Goal: Task Accomplishment & Management: Manage account settings

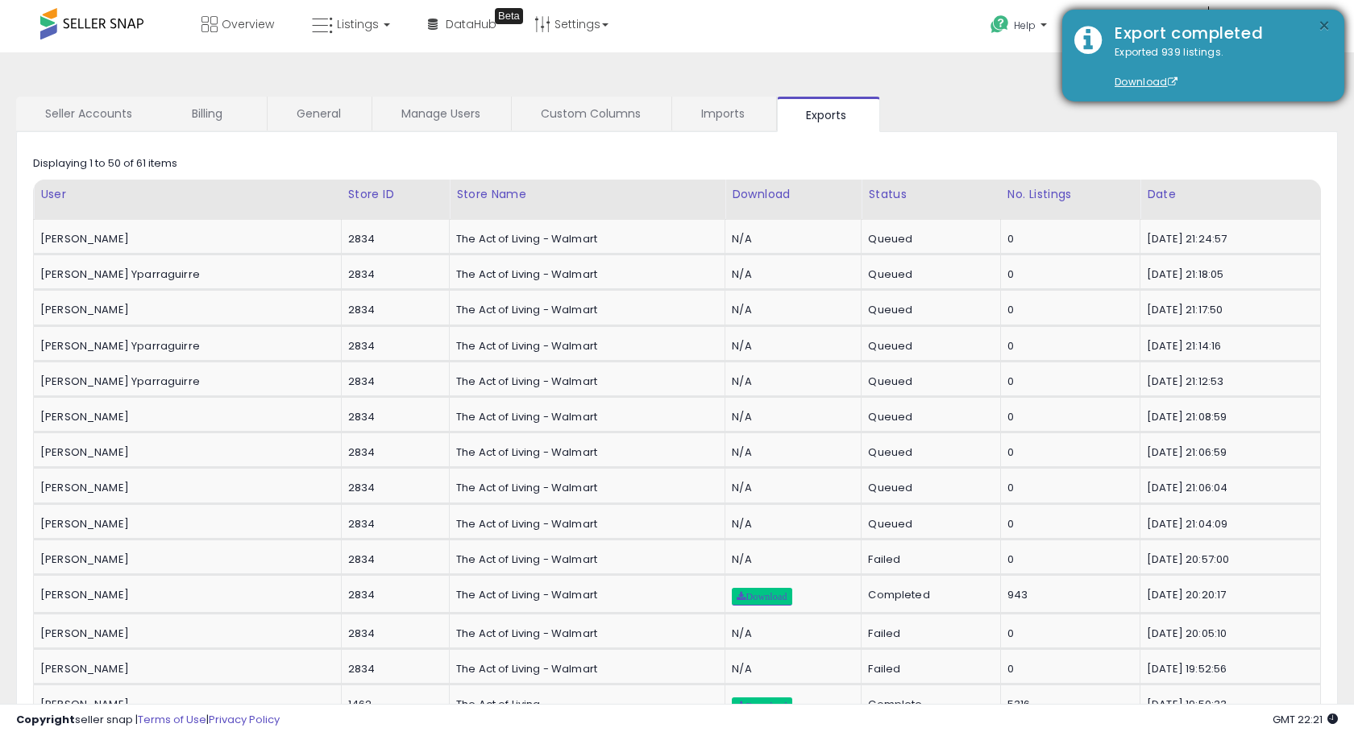
click at [1329, 27] on button "×" at bounding box center [1323, 26] width 13 height 20
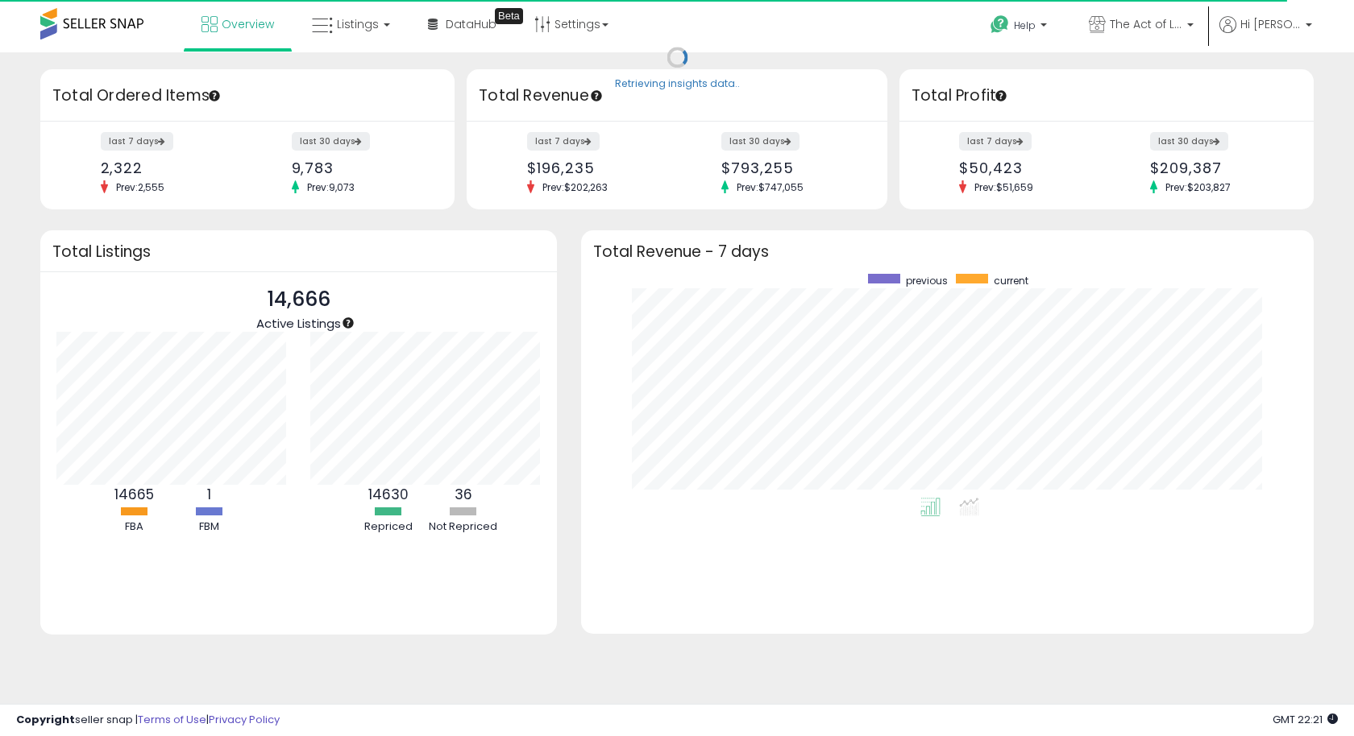
scroll to position [224, 699]
click at [1271, 27] on span "Hi Kim" at bounding box center [1270, 24] width 60 height 16
click at [1250, 90] on link "Account" at bounding box center [1244, 85] width 43 height 15
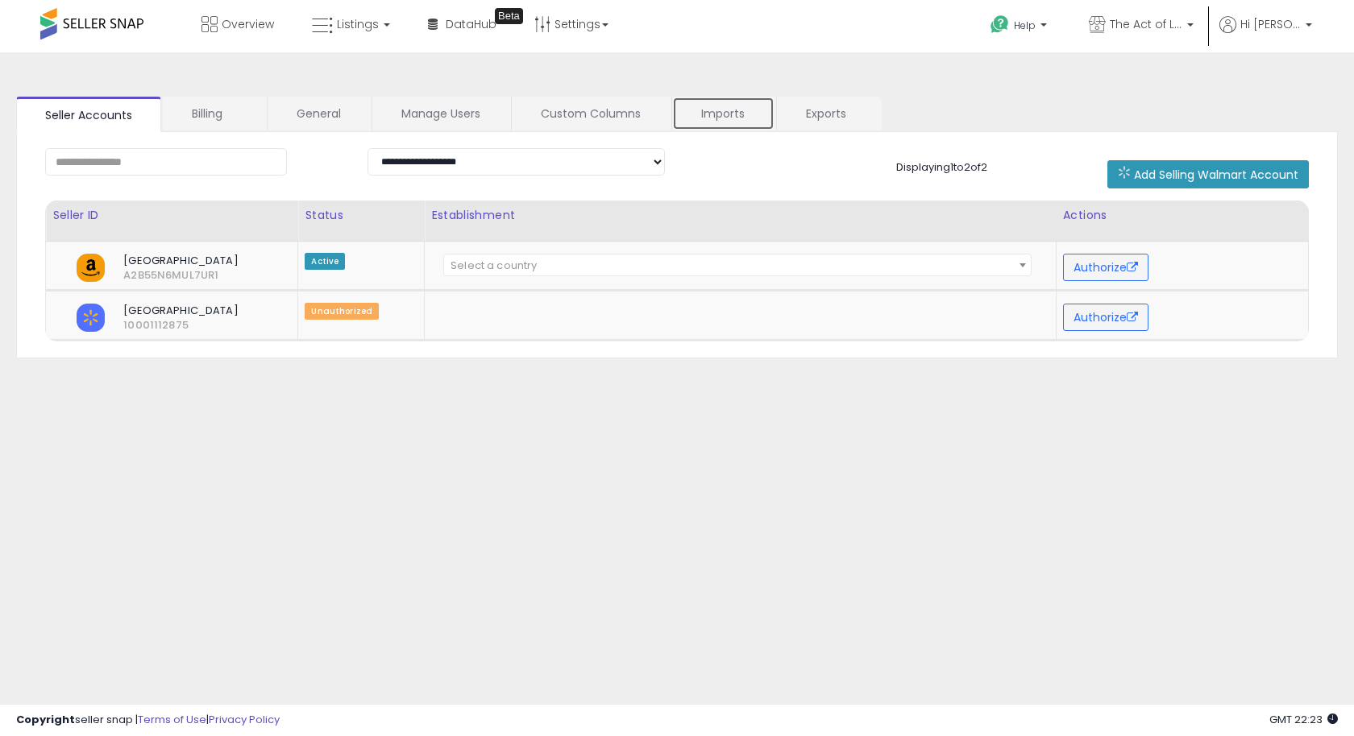
click at [708, 110] on link "Imports" at bounding box center [723, 114] width 102 height 34
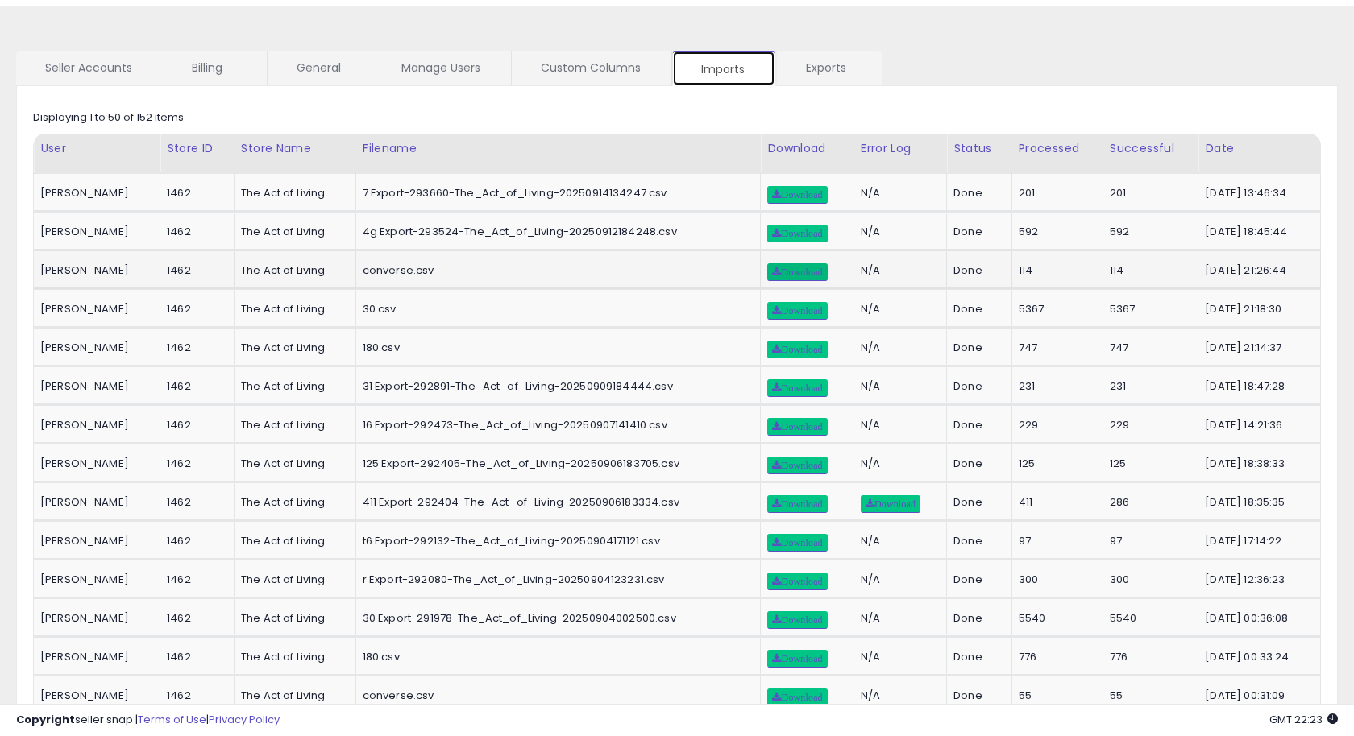
scroll to position [48, 0]
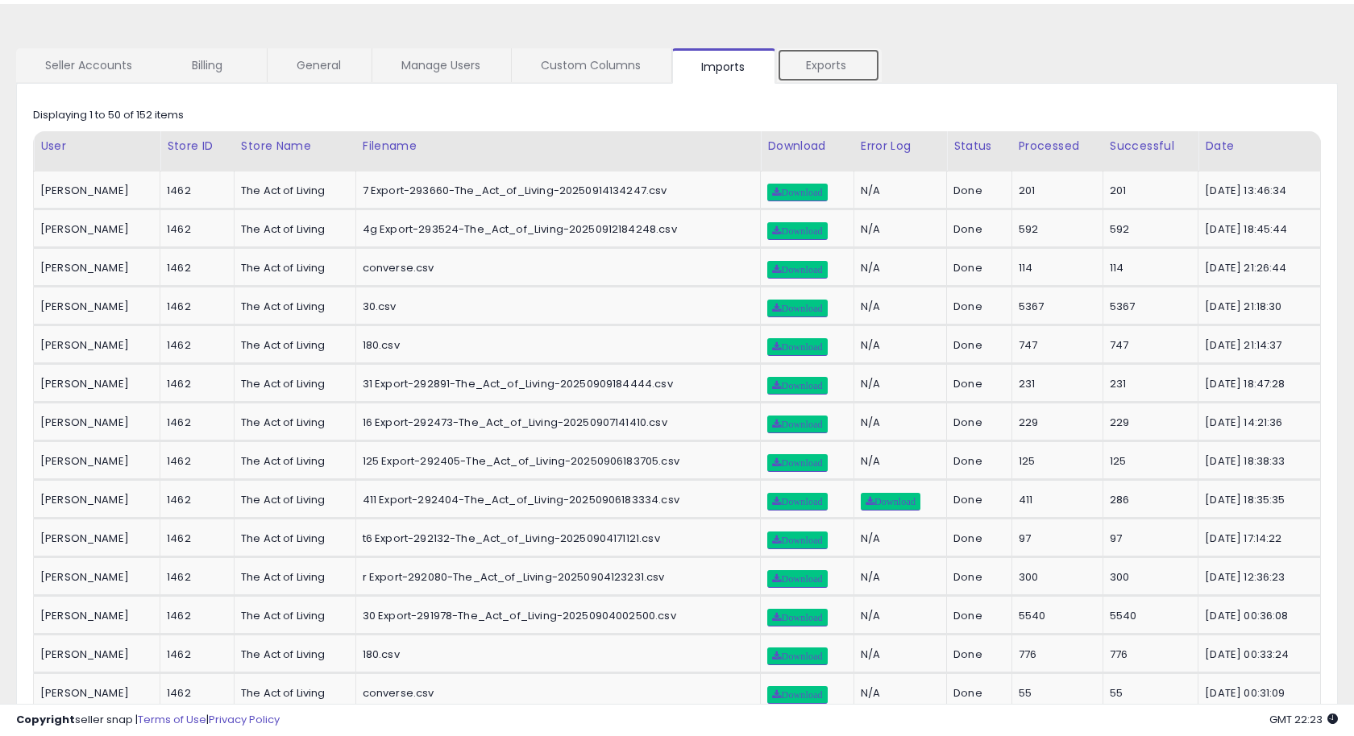
click at [844, 62] on link "Exports" at bounding box center [828, 65] width 103 height 34
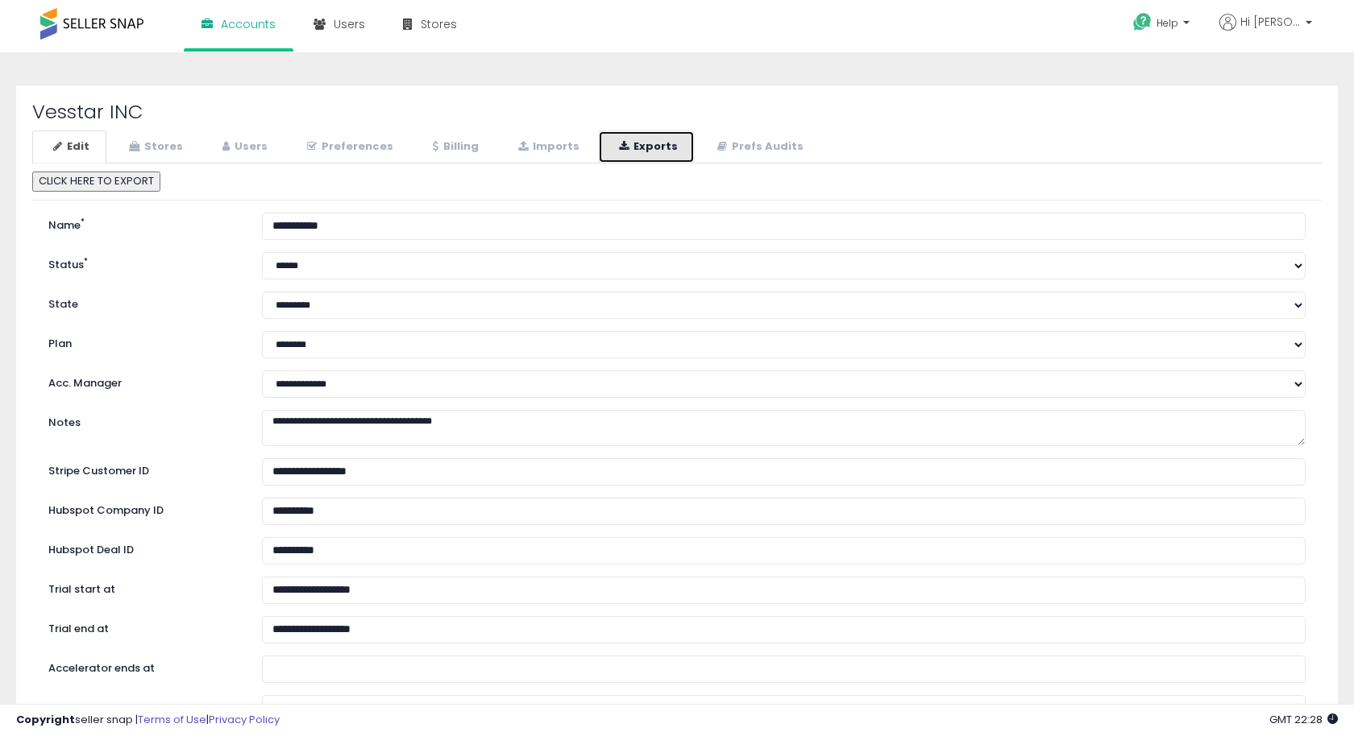
click at [631, 148] on link "Exports" at bounding box center [646, 147] width 97 height 33
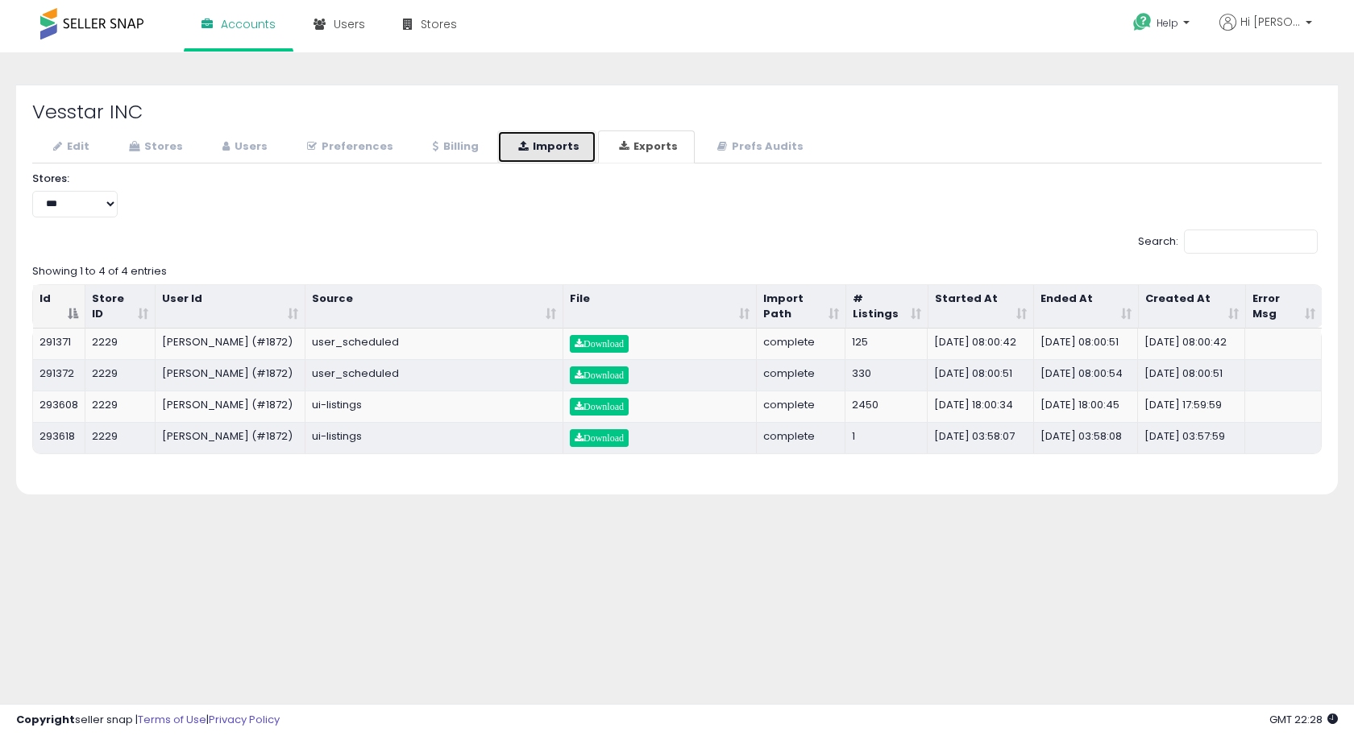
click at [541, 148] on link "Imports" at bounding box center [546, 147] width 99 height 33
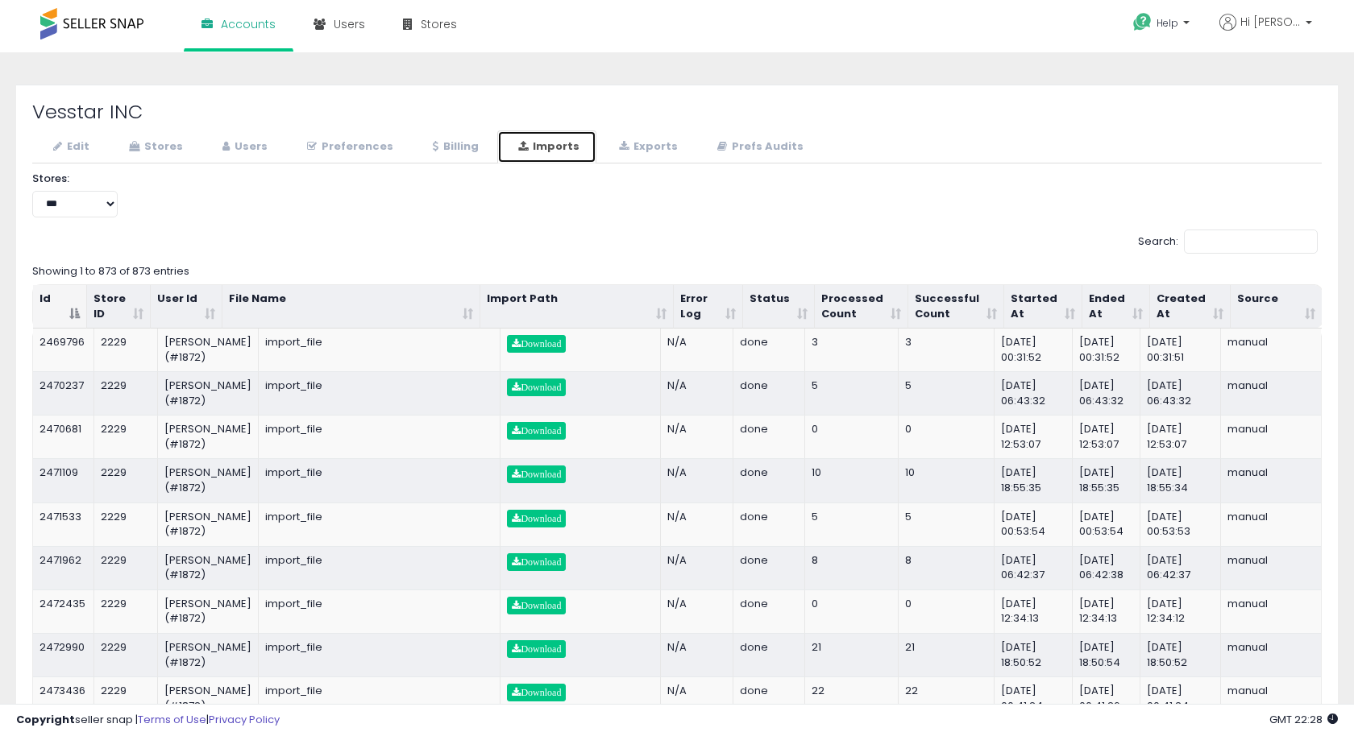
click at [1067, 311] on th "Started At" at bounding box center [1043, 307] width 78 height 44
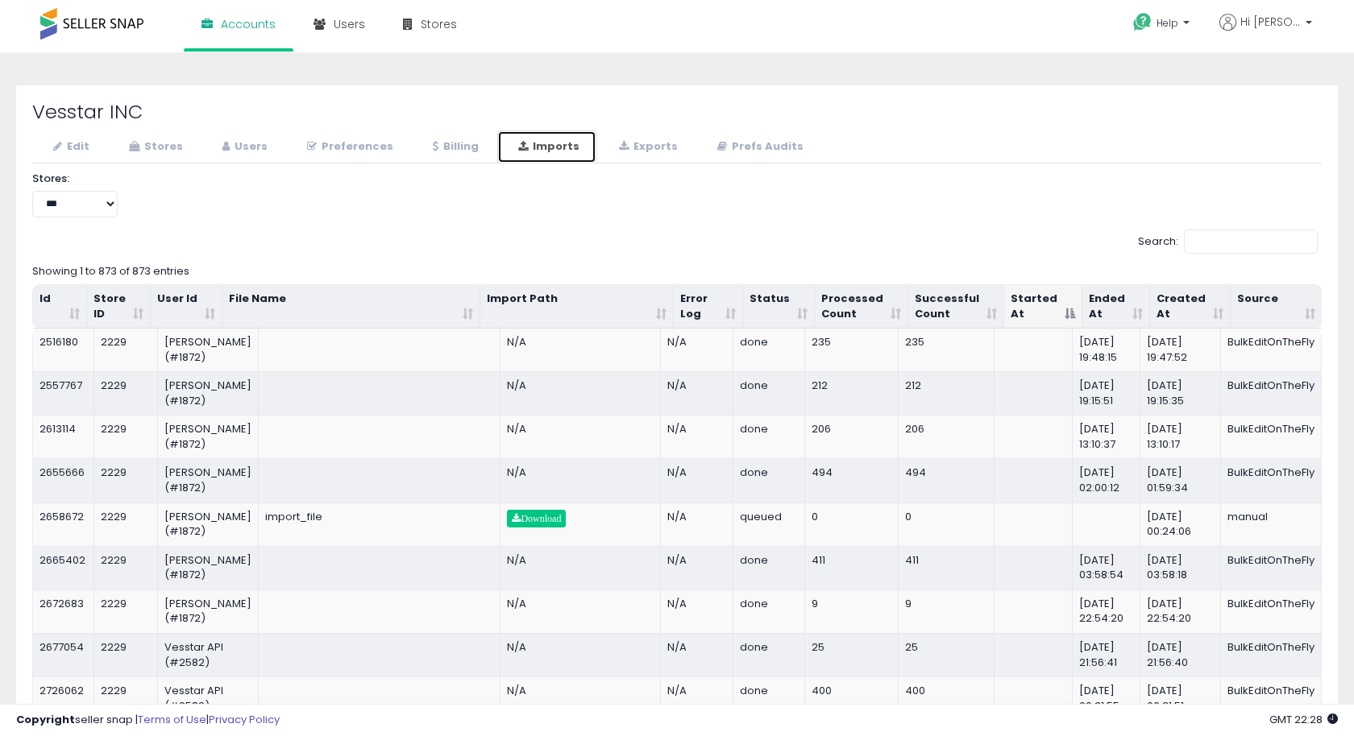
click at [1067, 311] on th "Started At" at bounding box center [1043, 307] width 78 height 44
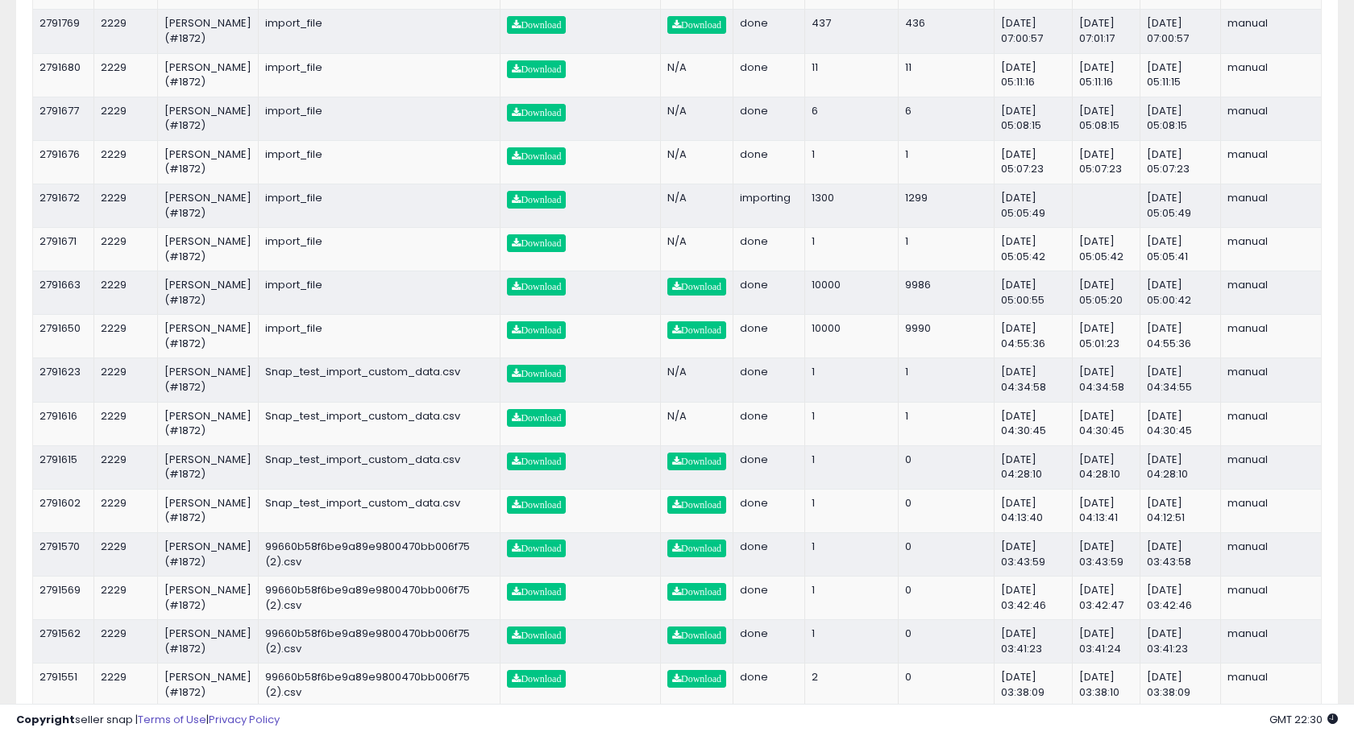
scroll to position [456, 0]
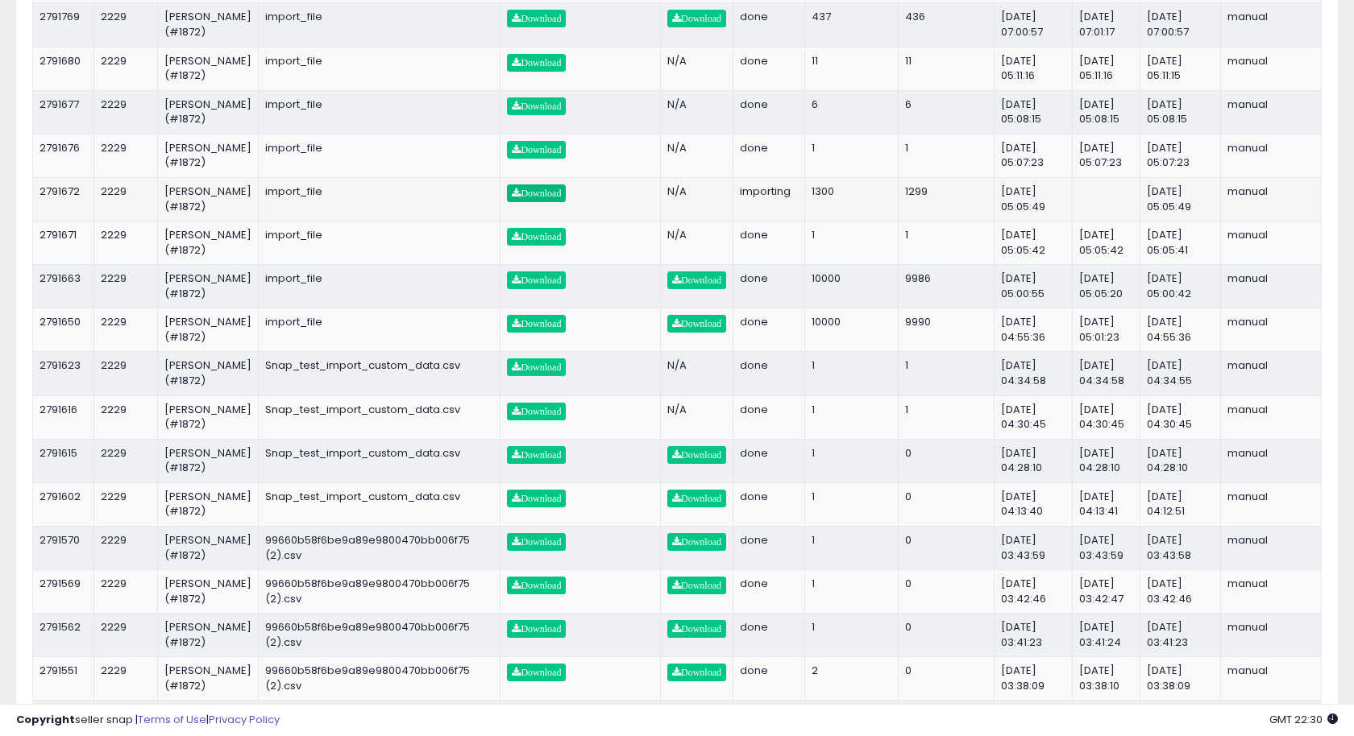
click at [512, 198] on span "Download" at bounding box center [536, 194] width 49 height 10
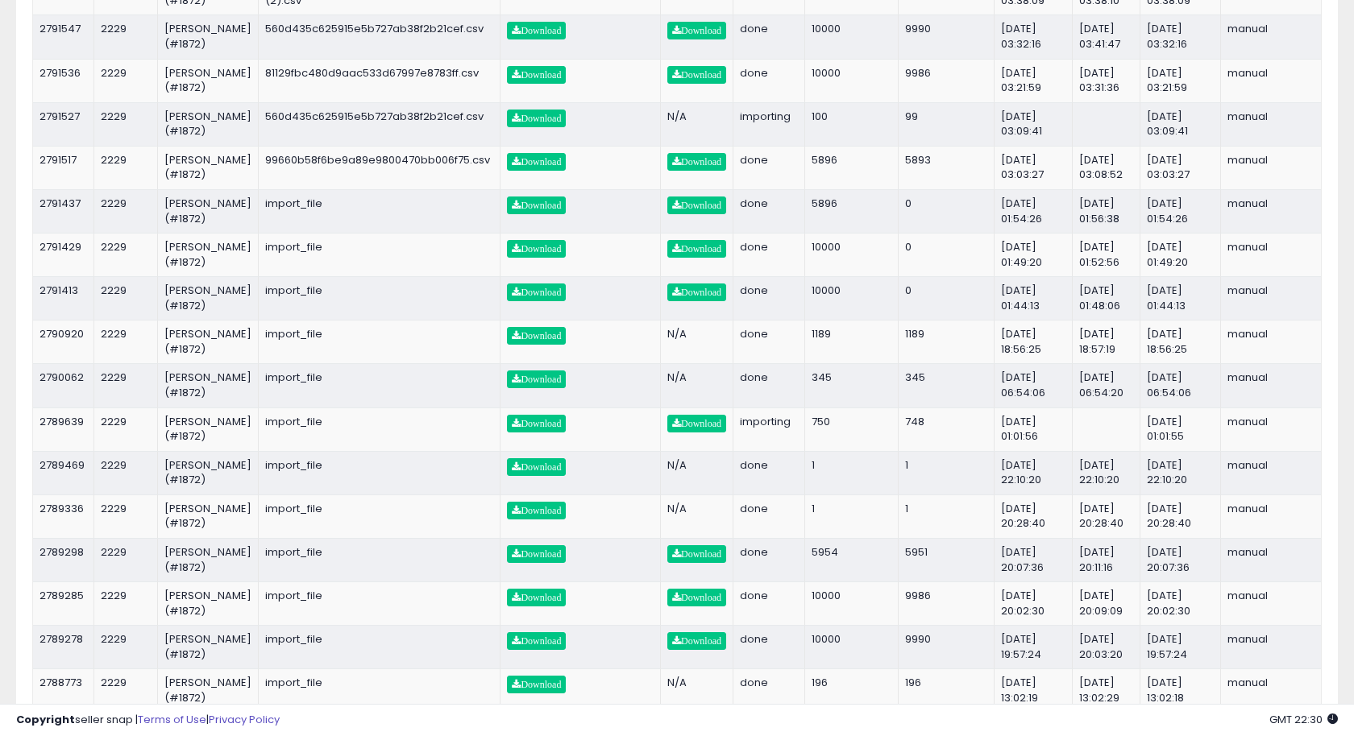
scroll to position [1146, 0]
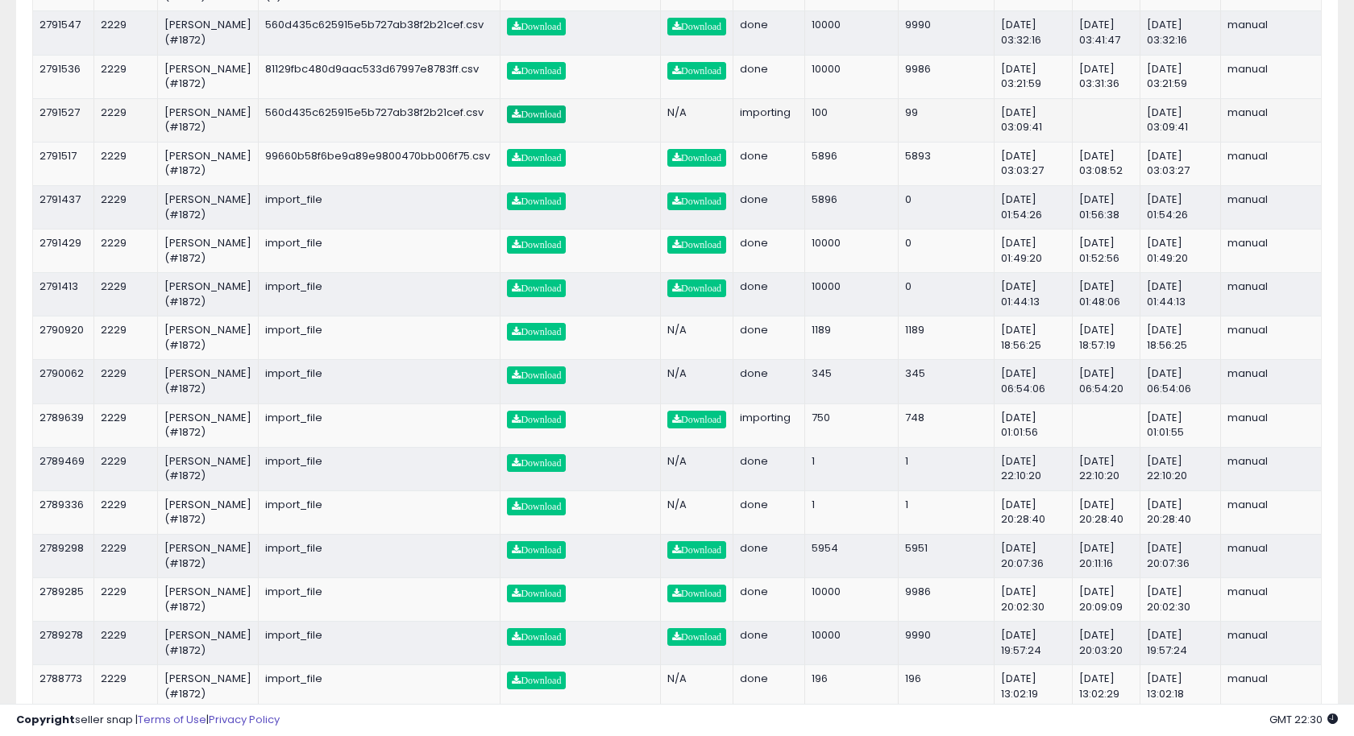
click at [532, 119] on span "Download" at bounding box center [536, 115] width 49 height 10
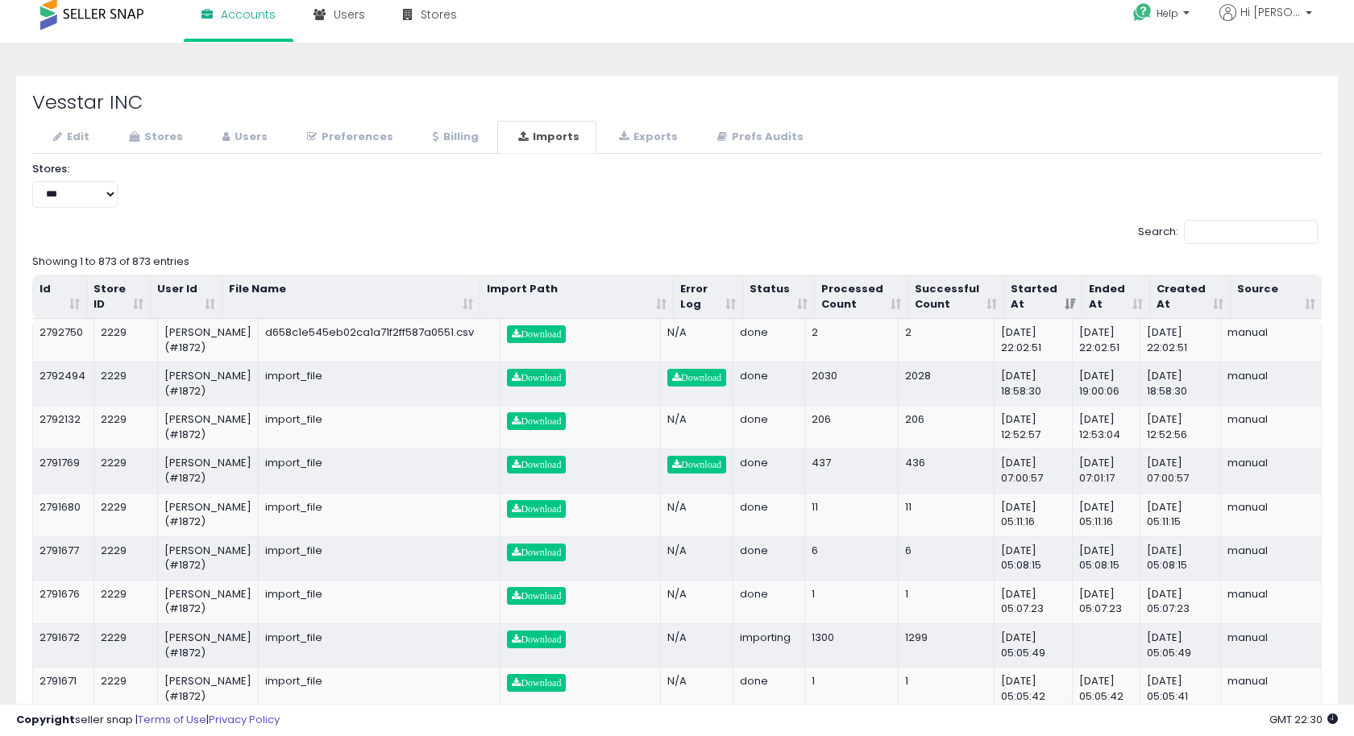
scroll to position [0, 0]
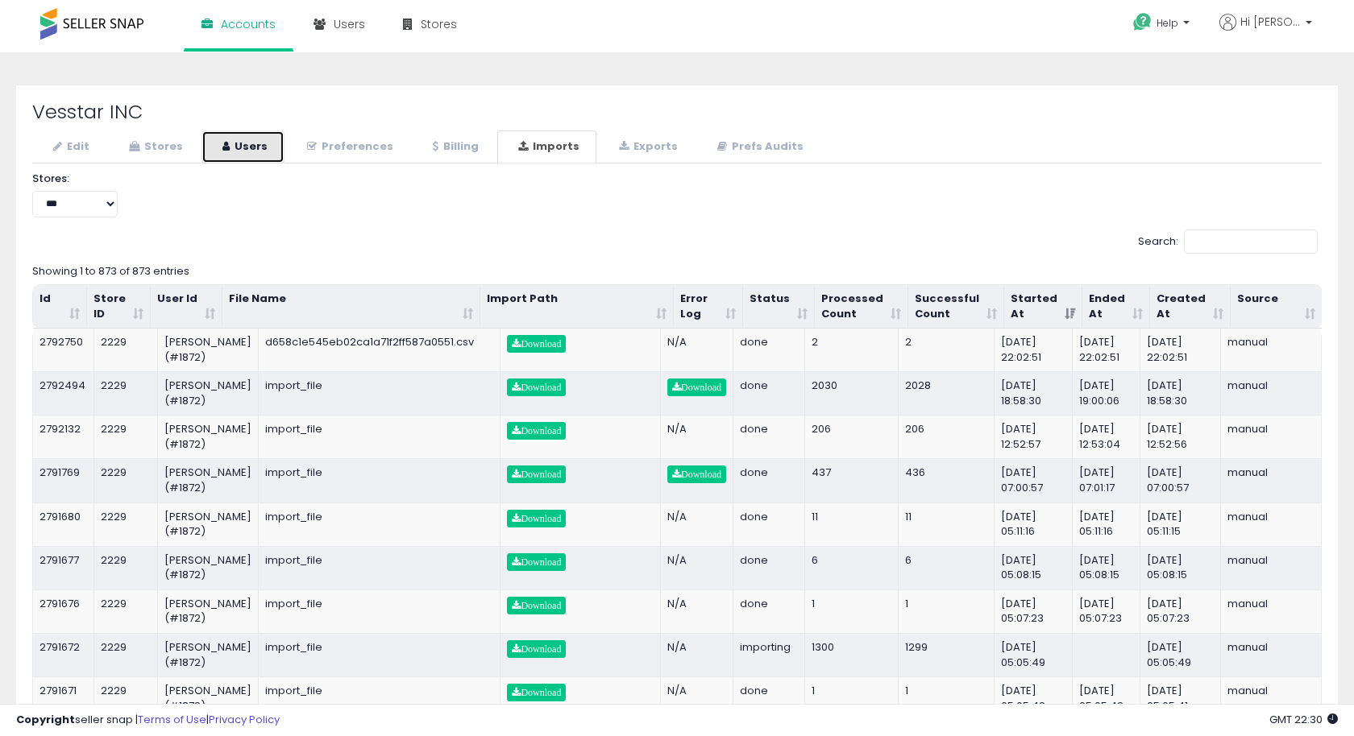
click at [244, 147] on link "Users" at bounding box center [242, 147] width 83 height 33
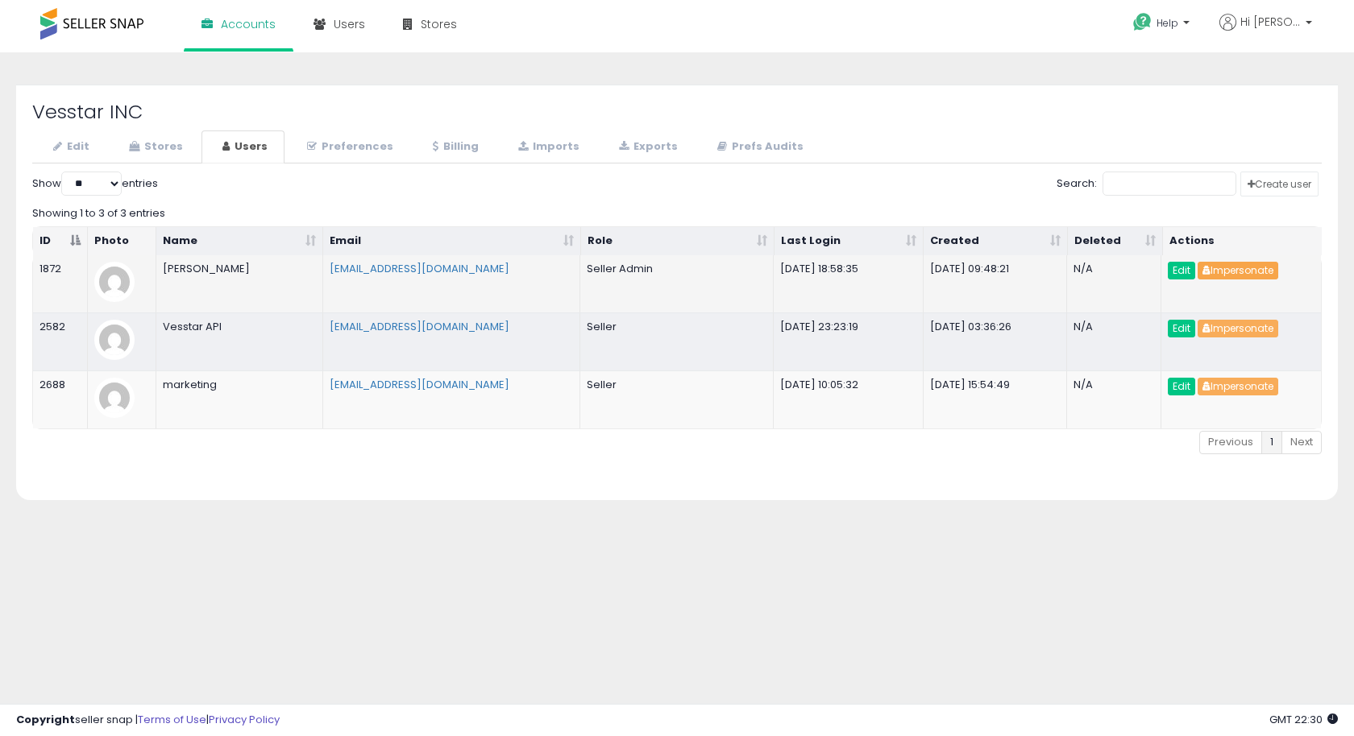
click at [1268, 272] on button "Impersonate" at bounding box center [1237, 271] width 81 height 18
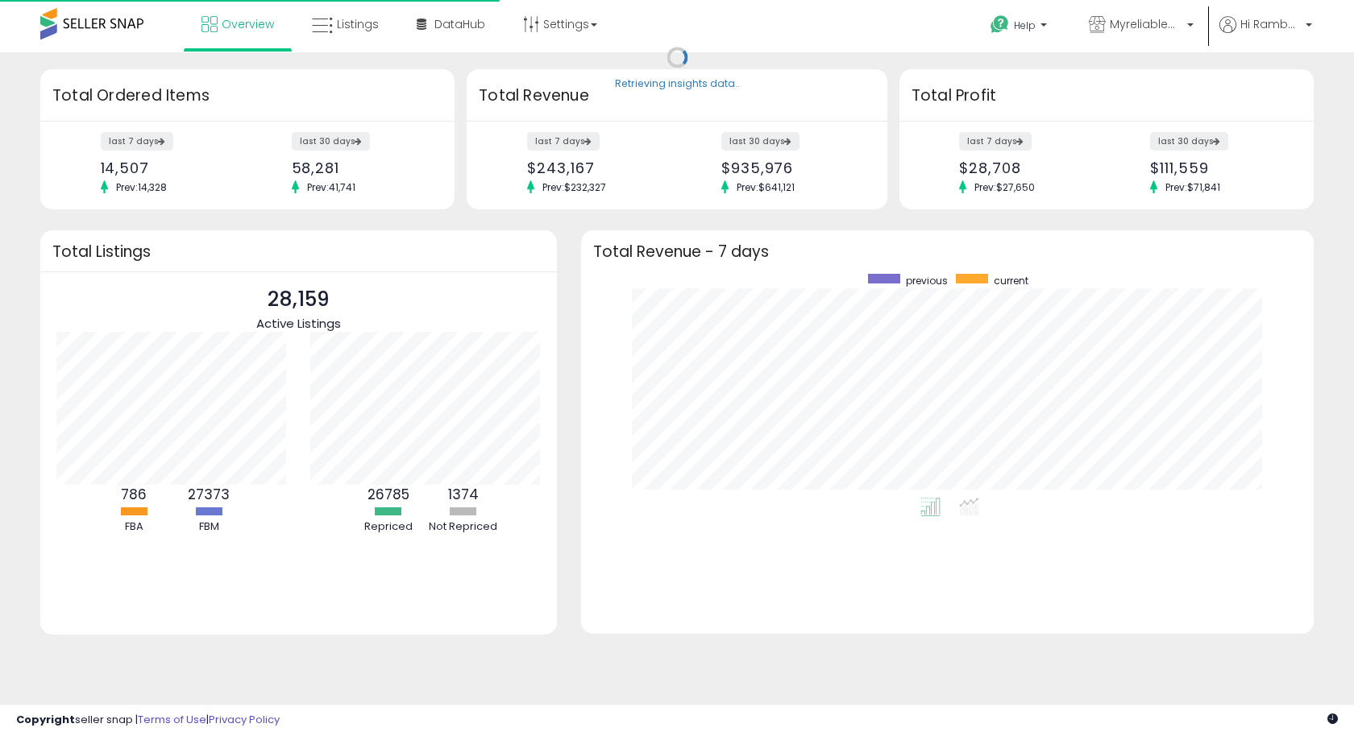
scroll to position [224, 699]
click at [342, 24] on span "Listings" at bounding box center [358, 24] width 42 height 16
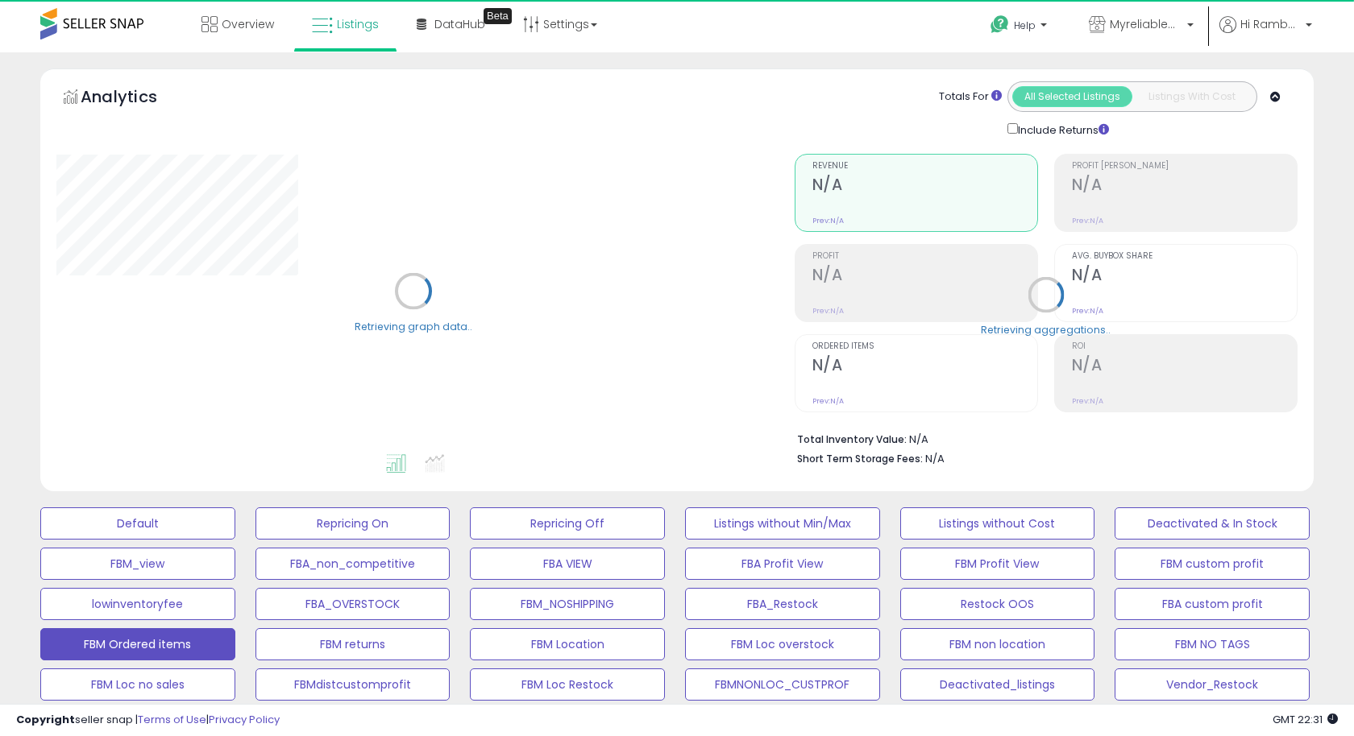
select select "**"
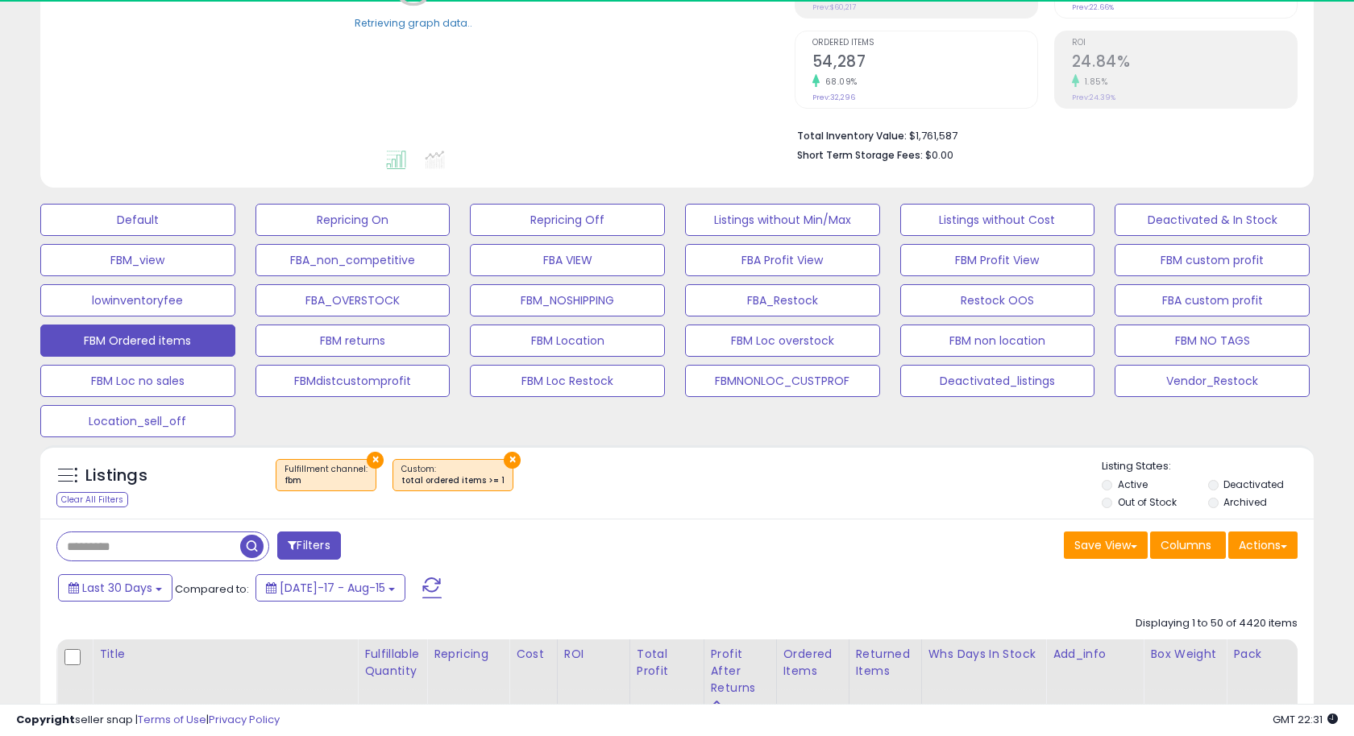
scroll to position [319, 0]
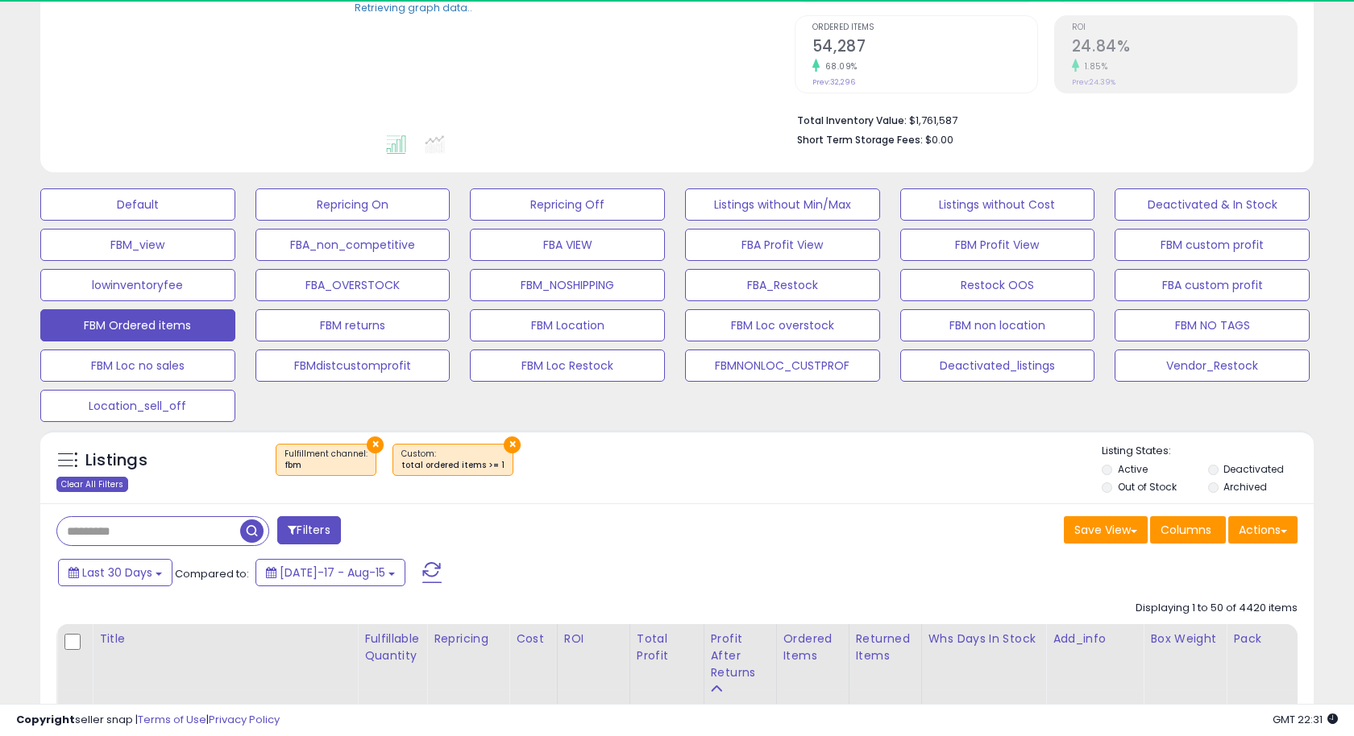
click at [110, 486] on div "Clear All Filters" at bounding box center [92, 484] width 72 height 15
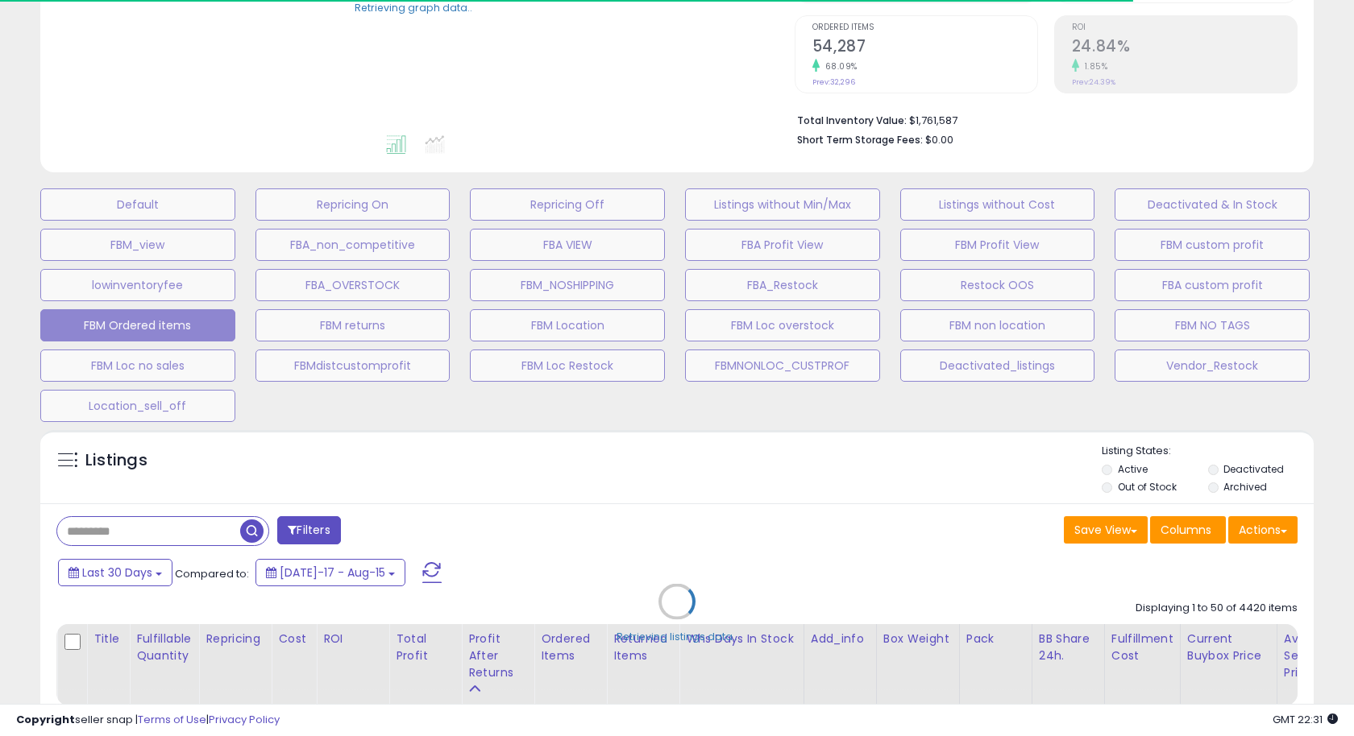
click at [162, 530] on div "Retrieving listings data.." at bounding box center [676, 614] width 1297 height 384
click at [161, 531] on div "Retrieving listings data.." at bounding box center [676, 614] width 1297 height 384
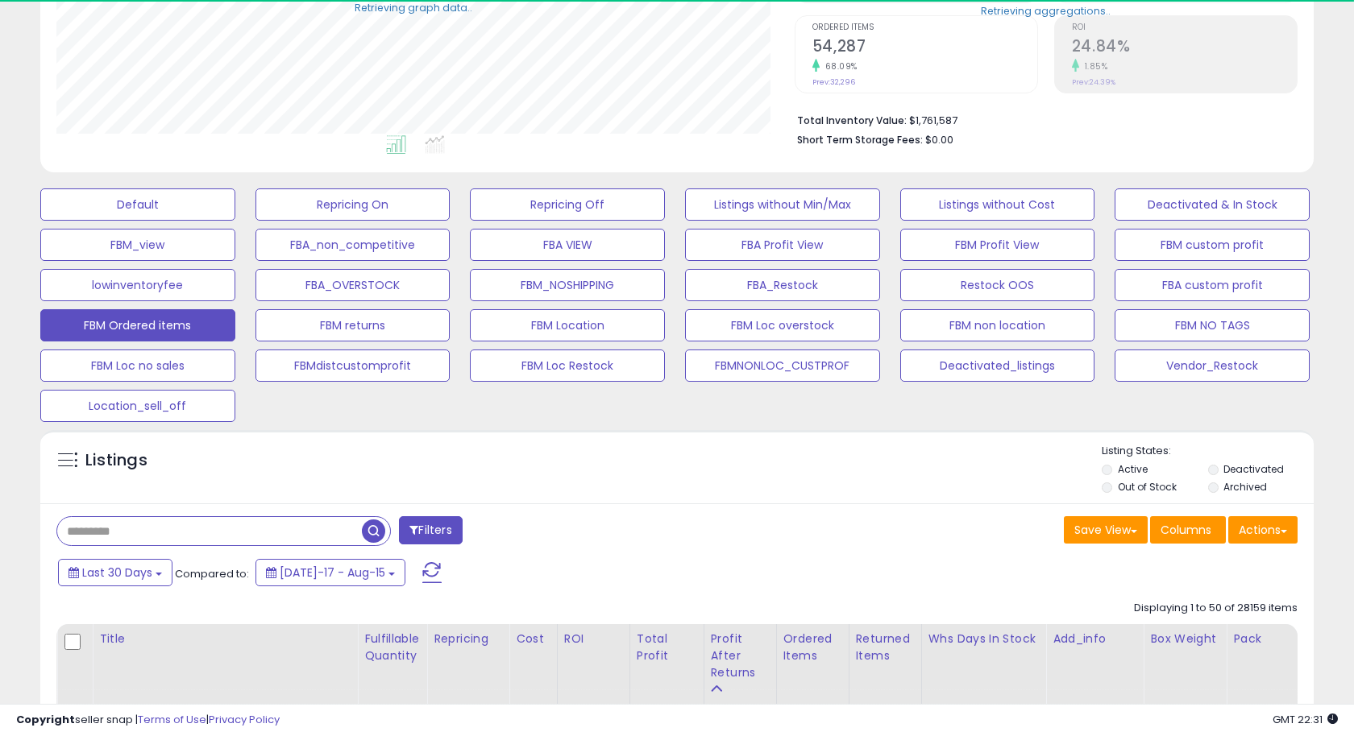
click at [149, 531] on input "text" at bounding box center [209, 531] width 305 height 28
paste input "**********"
type input "**********"
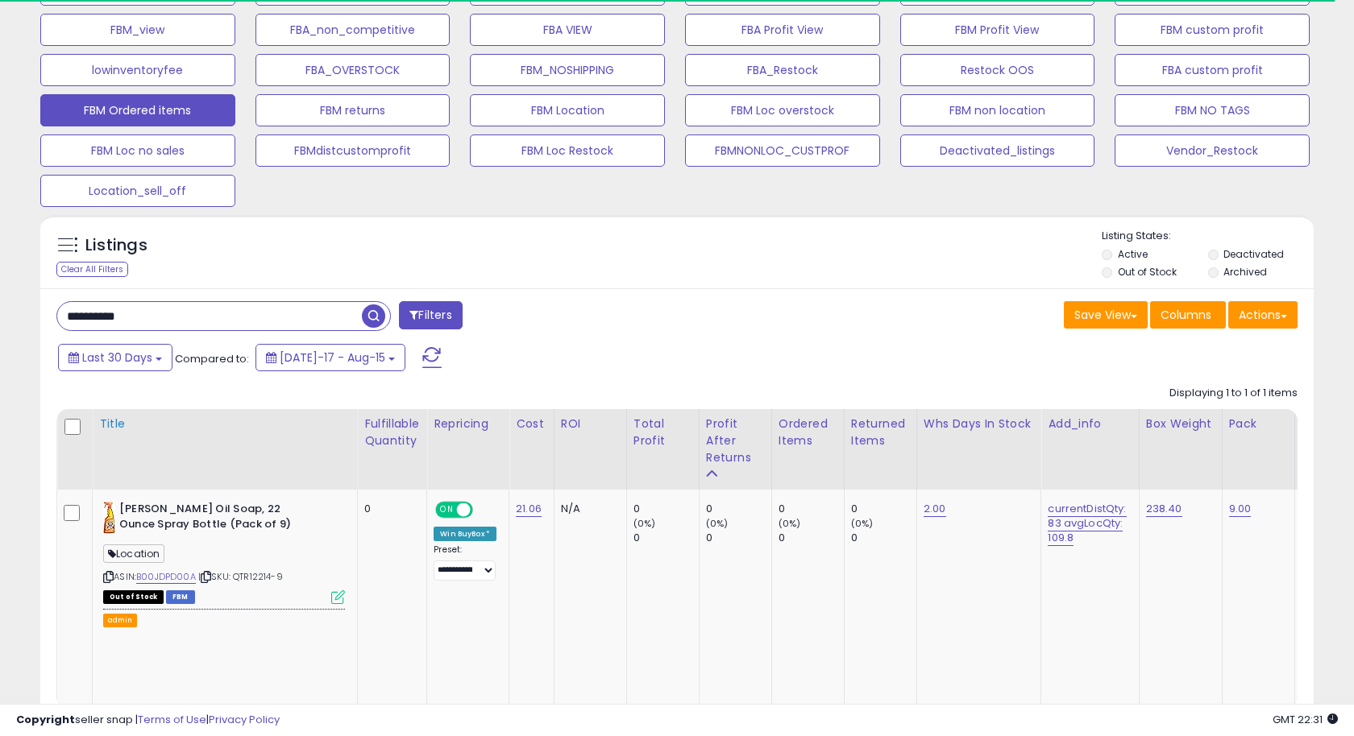
scroll to position [561, 0]
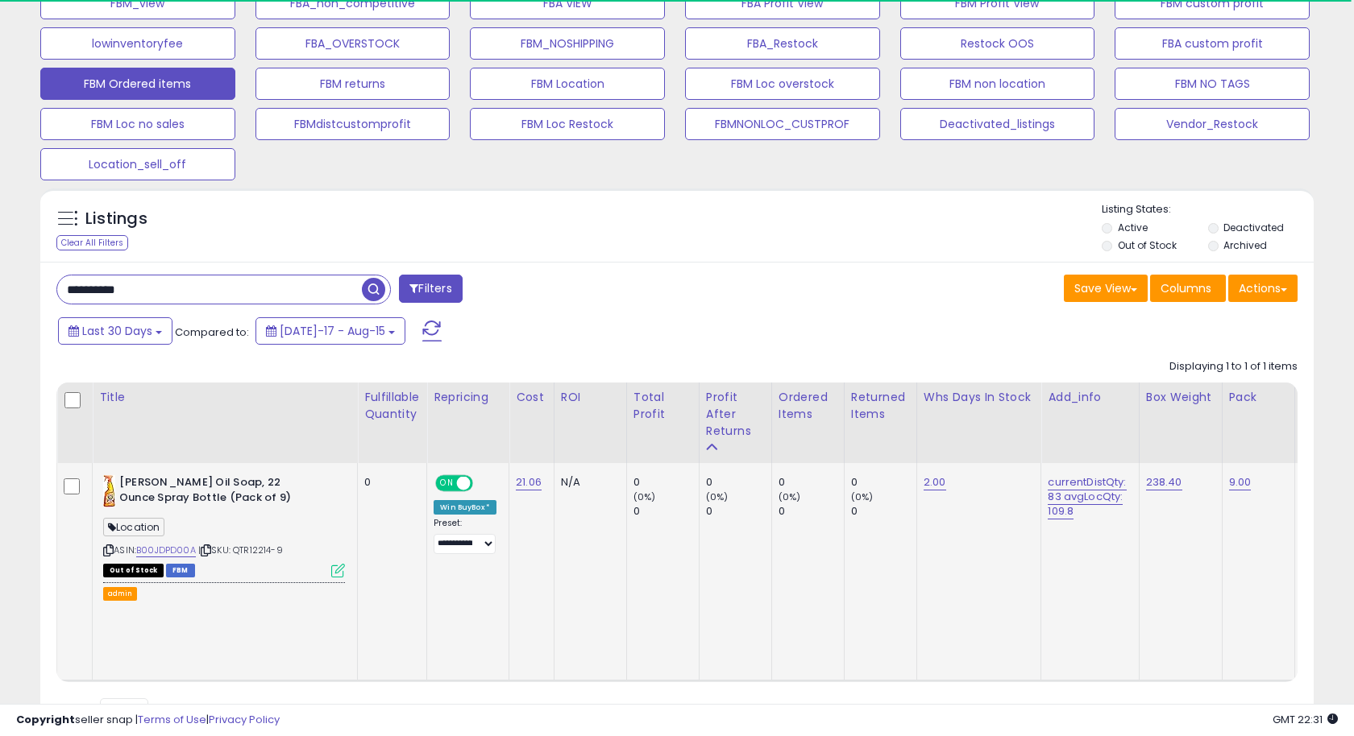
click at [334, 568] on icon at bounding box center [338, 571] width 14 height 14
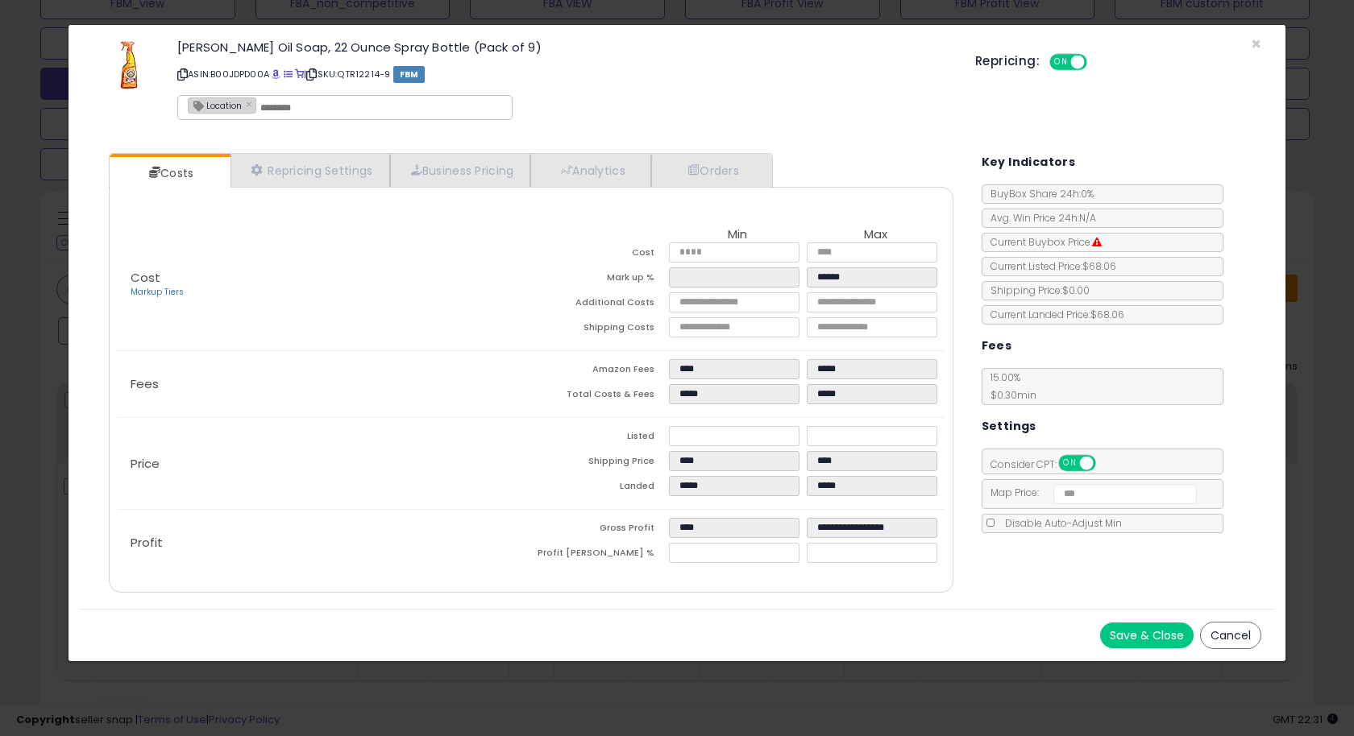
scroll to position [330, 737]
